Goal: Task Accomplishment & Management: Manage account settings

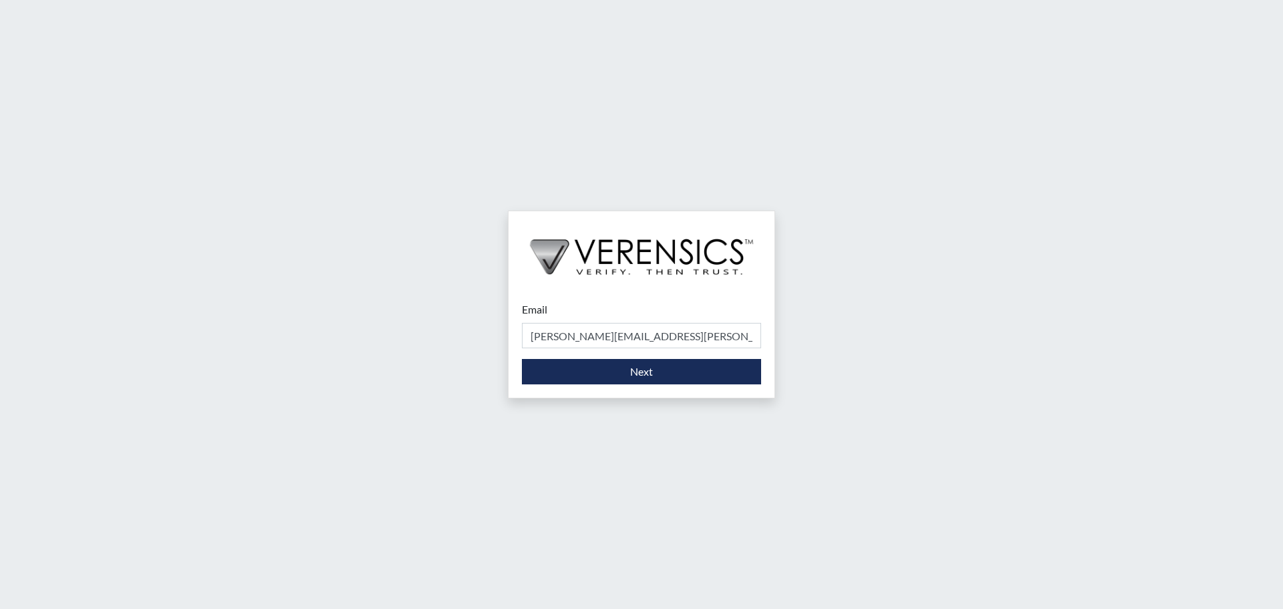
type input "[PERSON_NAME][EMAIL_ADDRESS][PERSON_NAME][DOMAIN_NAME]"
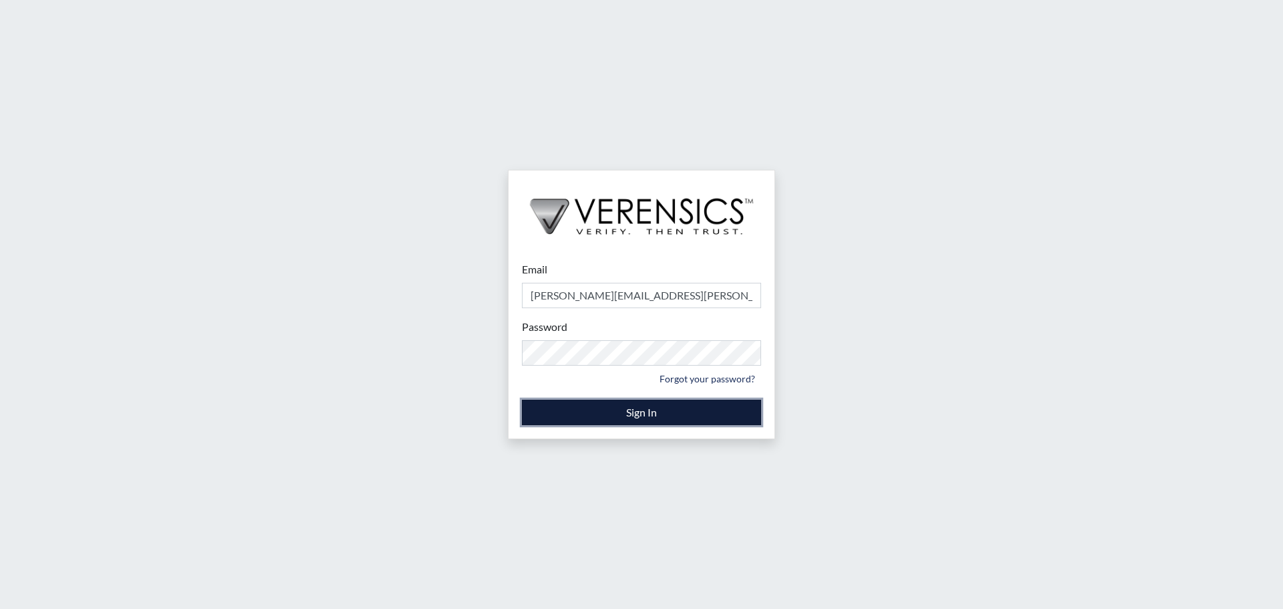
click at [615, 407] on button "Sign In" at bounding box center [641, 412] width 239 height 25
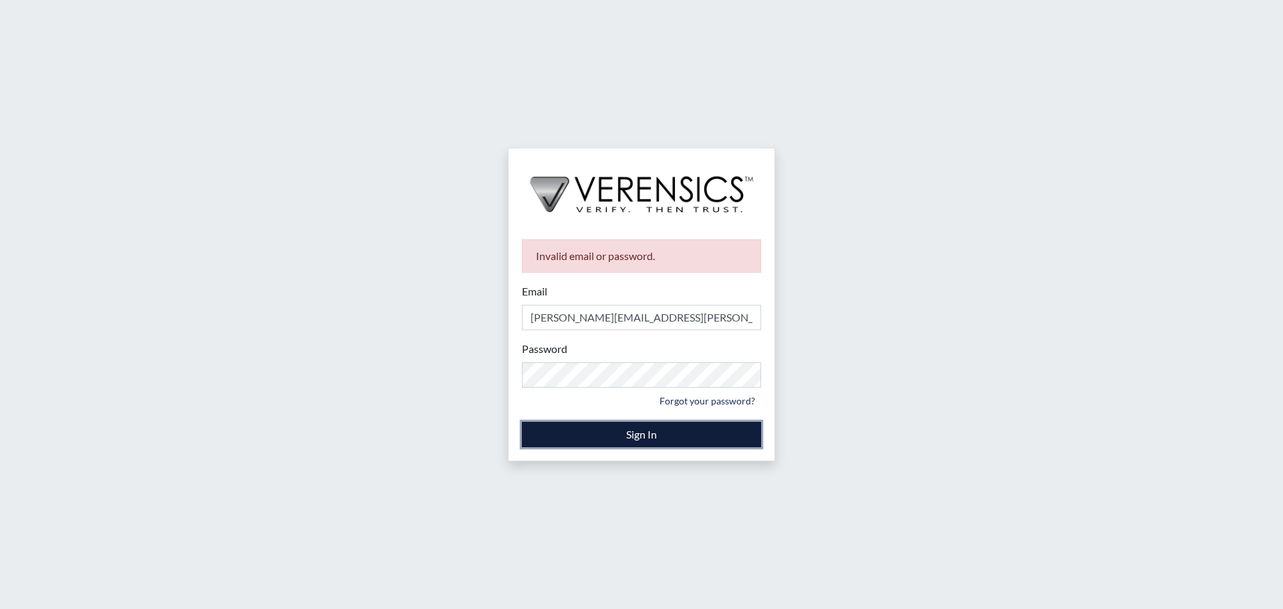
click at [575, 430] on button "Sign In" at bounding box center [641, 434] width 239 height 25
click at [591, 432] on button "Sign In" at bounding box center [641, 434] width 239 height 25
click at [714, 398] on link "Forgot your password?" at bounding box center [707, 400] width 108 height 21
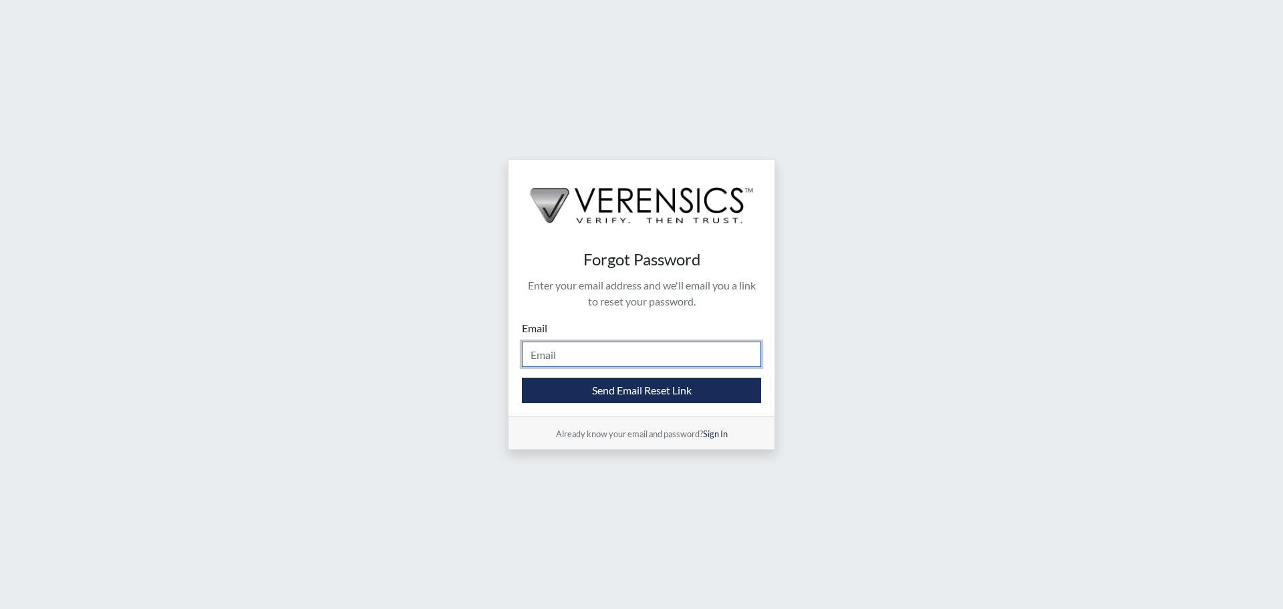
click at [577, 359] on input "Email" at bounding box center [641, 353] width 239 height 25
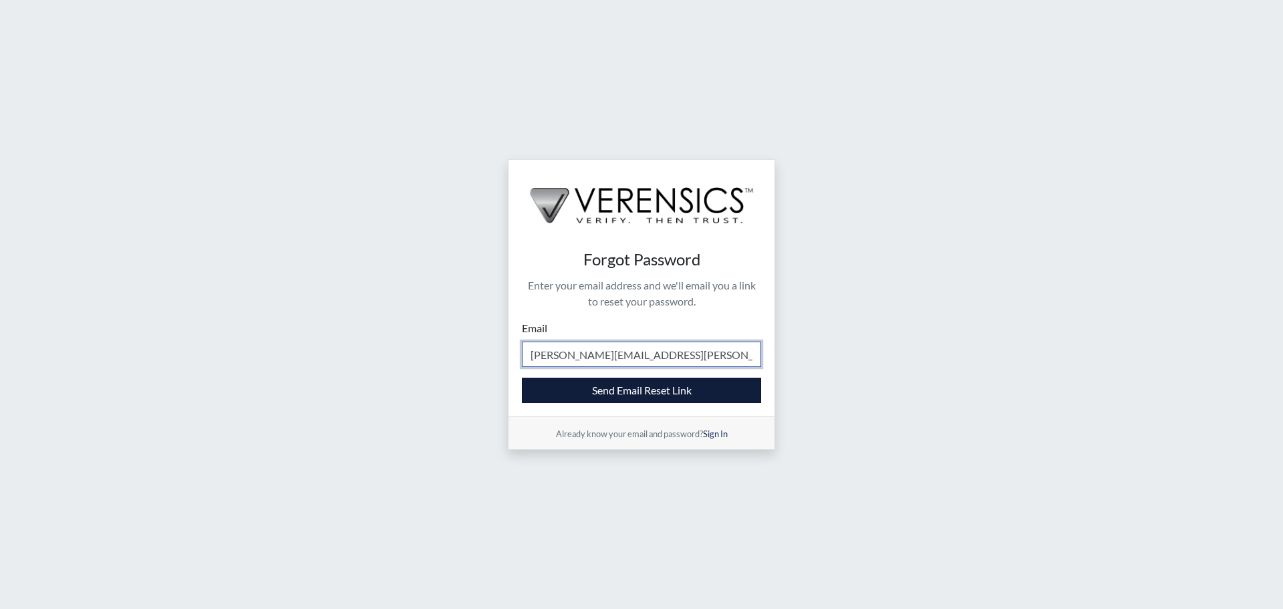
type input "[PERSON_NAME][EMAIL_ADDRESS][PERSON_NAME][DOMAIN_NAME]"
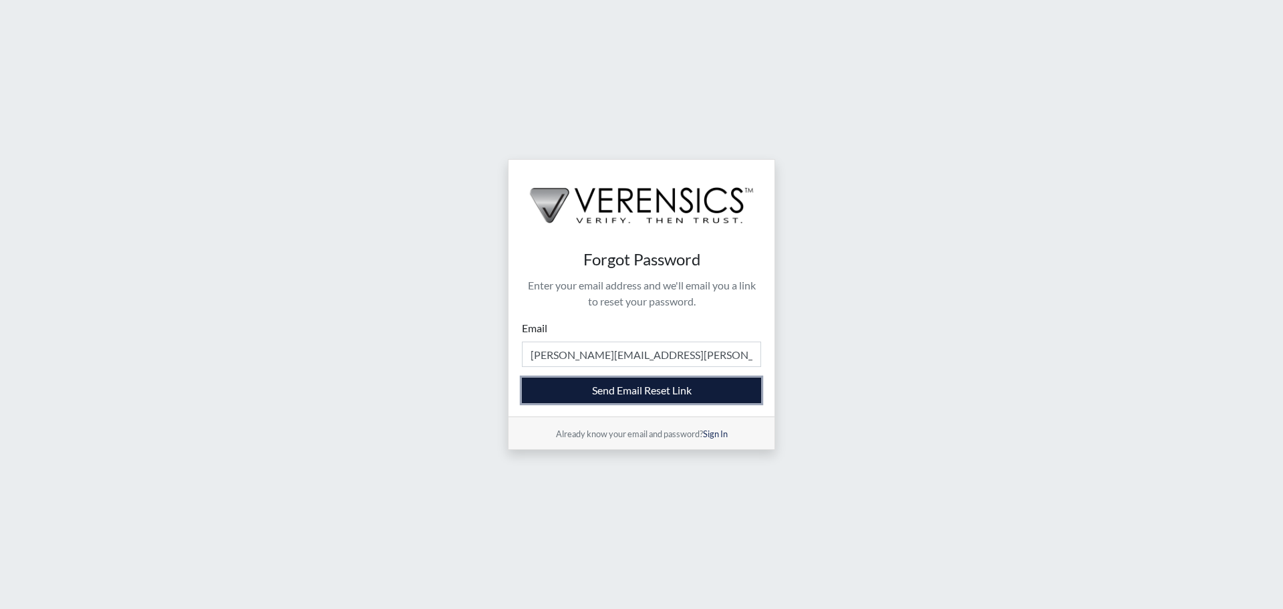
click at [570, 390] on button "Send Email Reset Link" at bounding box center [641, 389] width 239 height 25
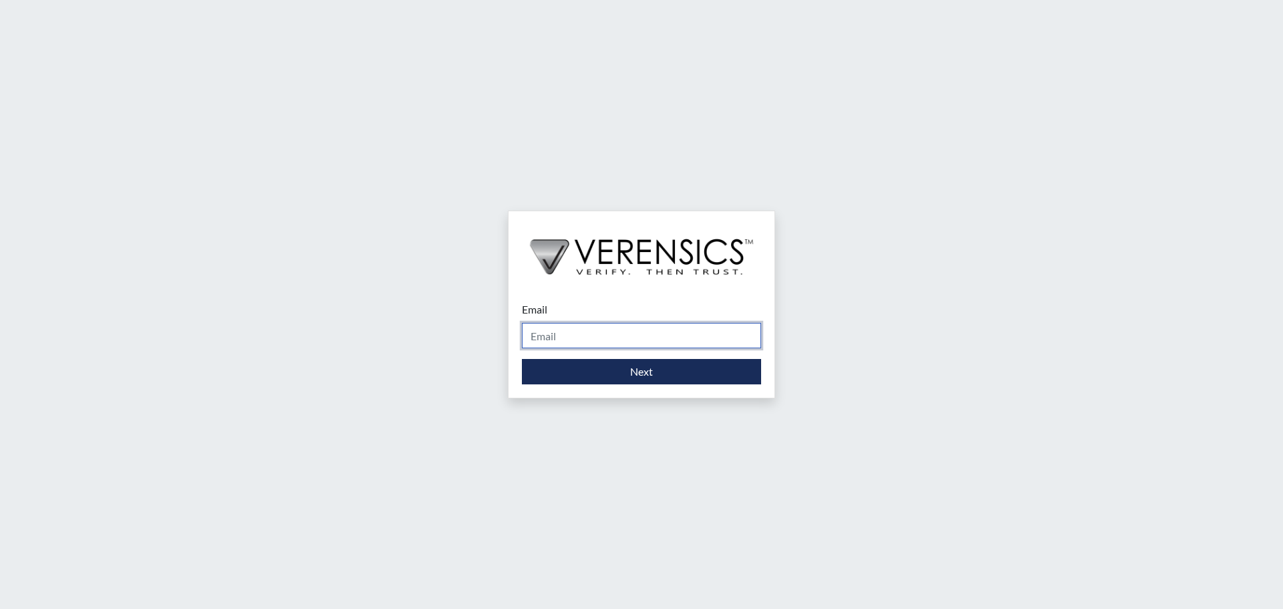
click at [603, 337] on input "Email" at bounding box center [641, 335] width 239 height 25
type input "[PERSON_NAME][EMAIL_ADDRESS][PERSON_NAME][DOMAIN_NAME]"
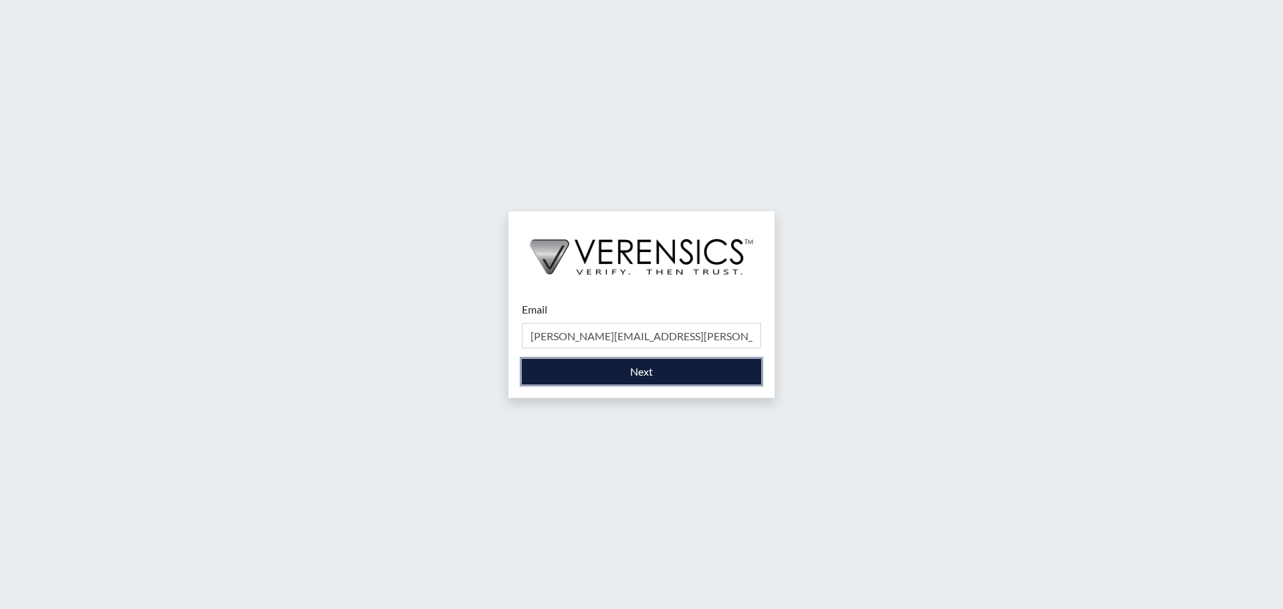
click at [617, 373] on button "Next" at bounding box center [641, 371] width 239 height 25
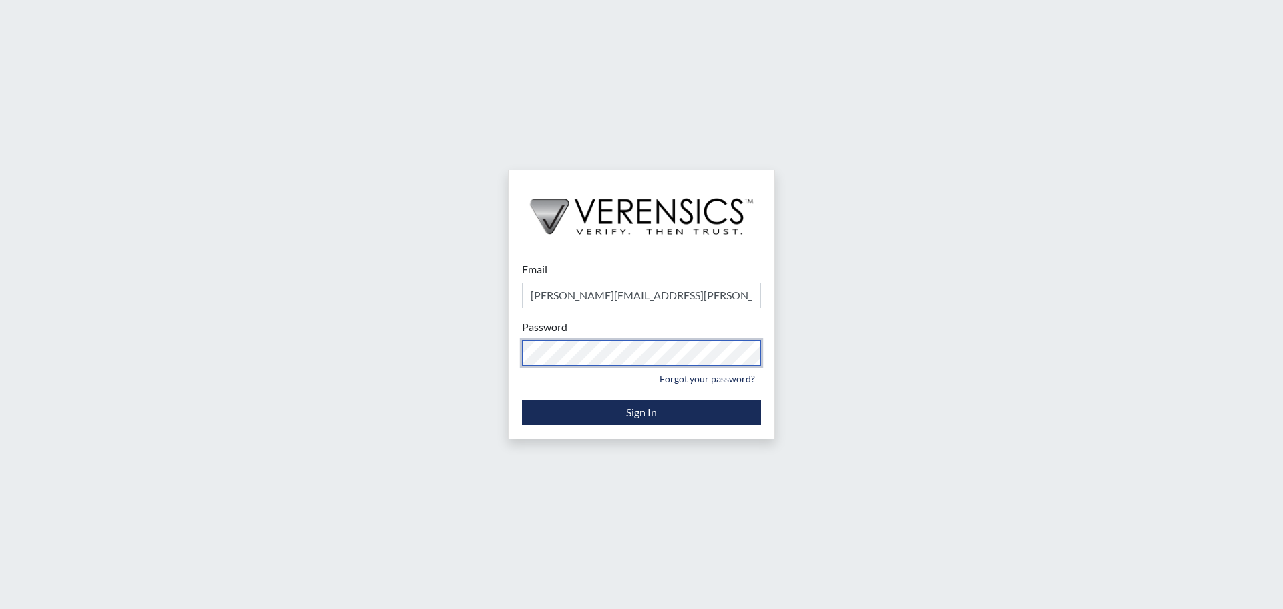
click at [460, 352] on div "Email Britney.Hall@gdc.ga.gov Please provide your email address. Password Pleas…" at bounding box center [641, 304] width 1283 height 609
click at [454, 518] on div "Email Britney.Hall@gdc.ga.gov Please provide your email address. Password Pleas…" at bounding box center [641, 304] width 1283 height 609
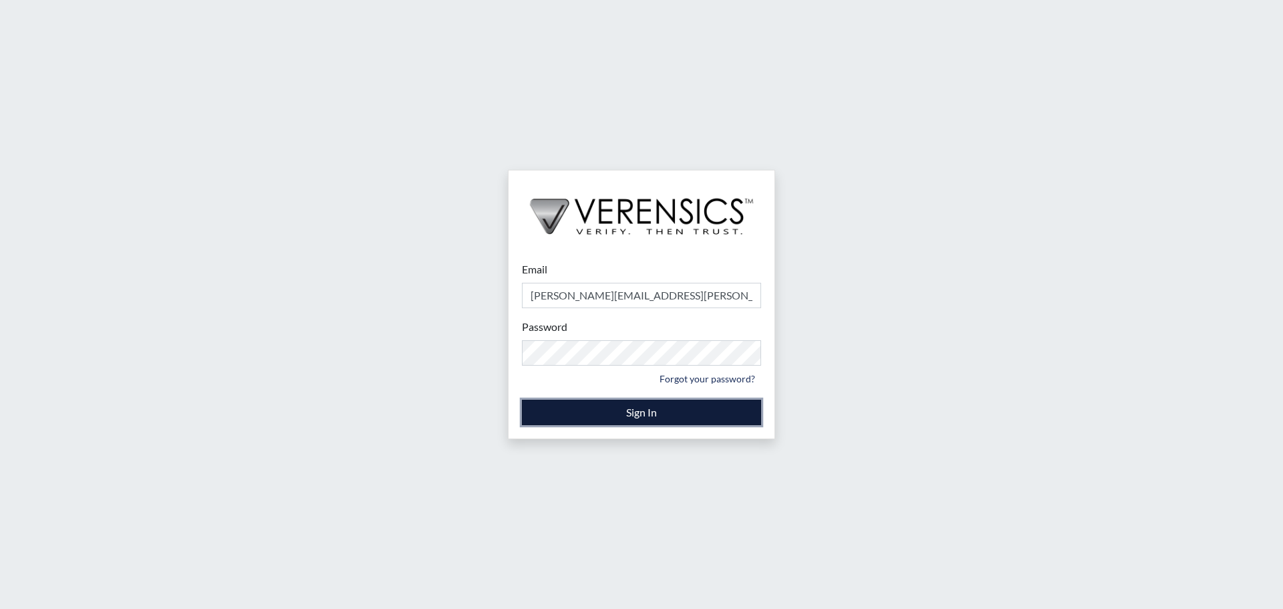
click at [560, 412] on button "Sign In" at bounding box center [641, 412] width 239 height 25
